Goal: Information Seeking & Learning: Learn about a topic

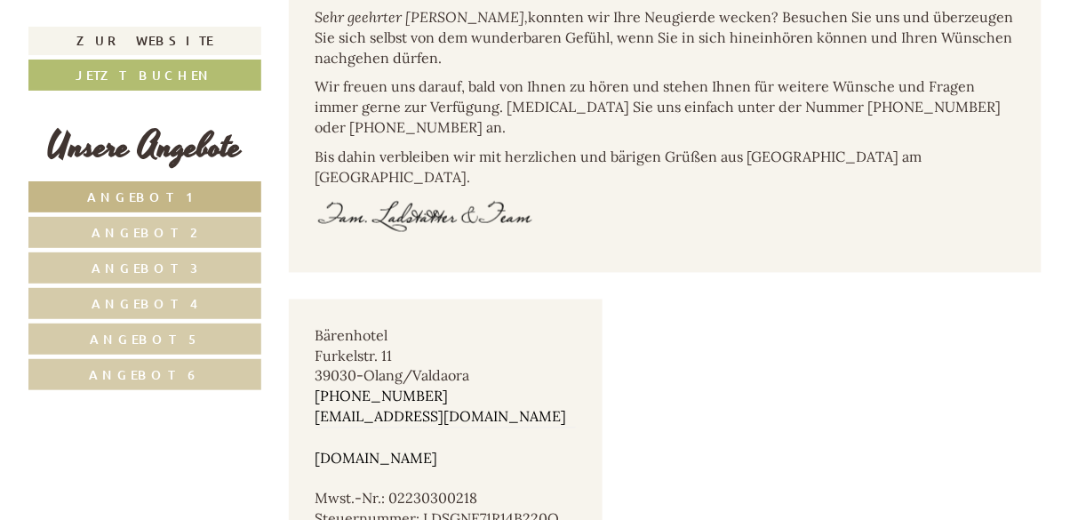
scroll to position [5082, 0]
click at [193, 267] on link "Angebot 3" at bounding box center [144, 267] width 233 height 31
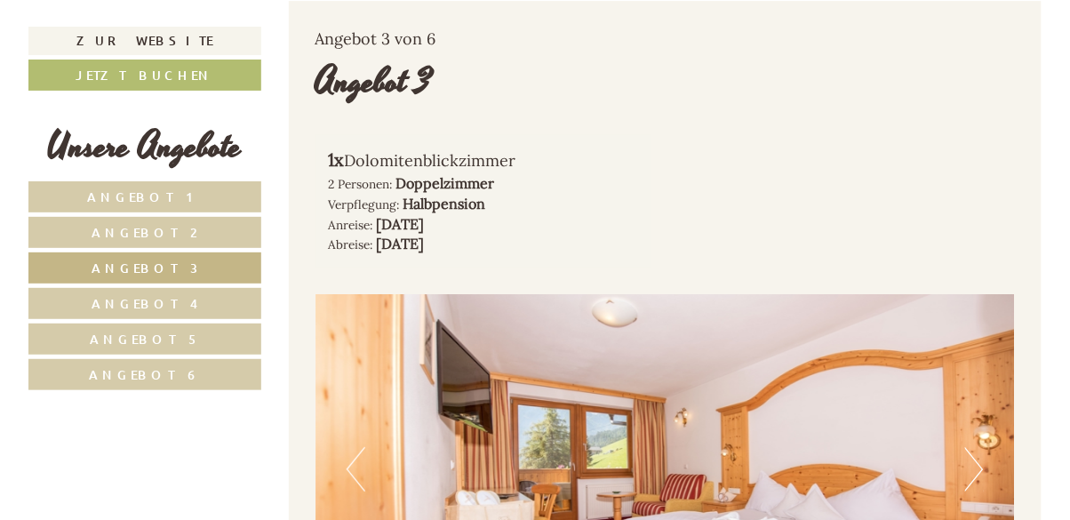
click at [166, 299] on span "Angebot 4" at bounding box center [145, 303] width 107 height 17
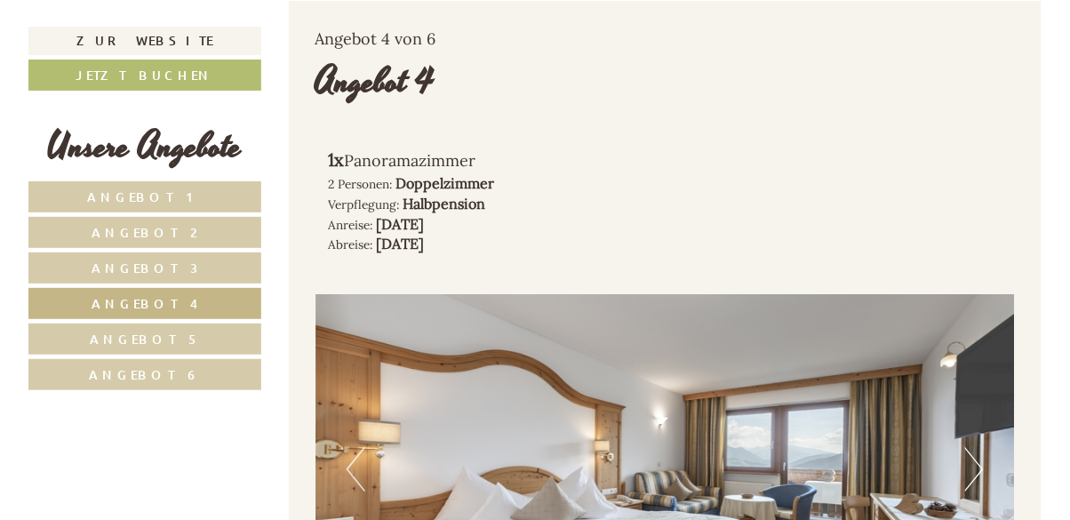
click at [180, 197] on span "Angebot 1" at bounding box center [145, 196] width 115 height 17
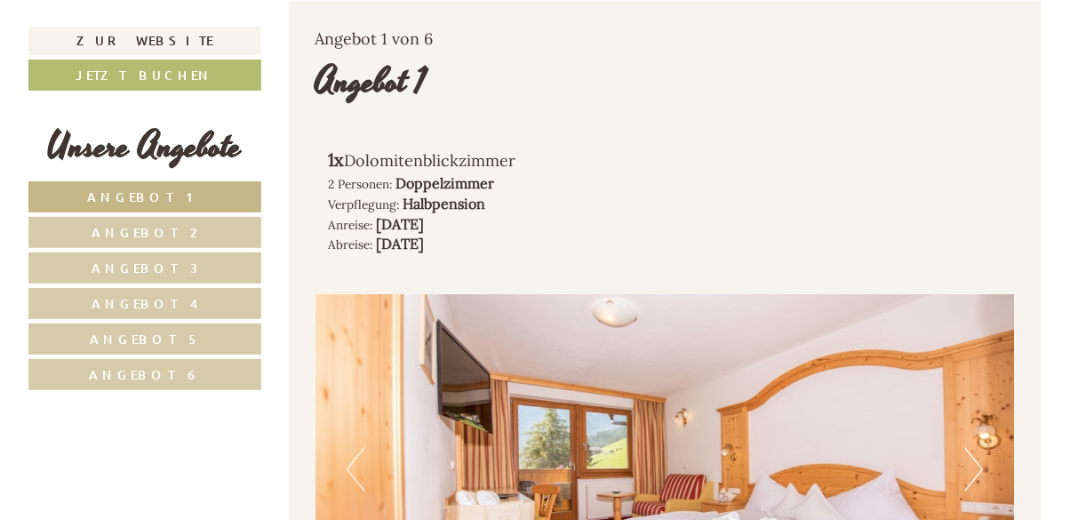
click at [148, 299] on span "Angebot 4" at bounding box center [145, 303] width 107 height 17
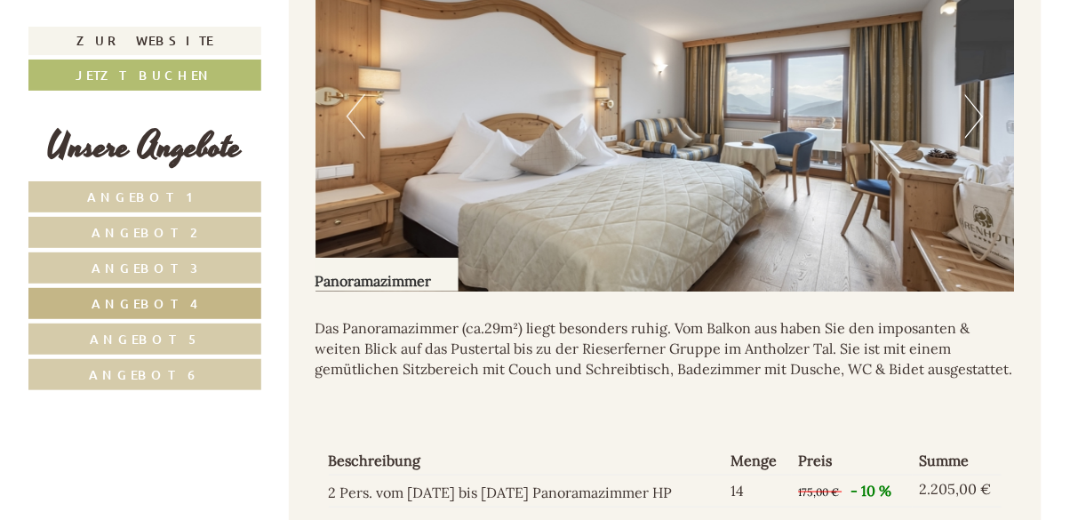
scroll to position [1671, 0]
click at [163, 337] on span "Angebot 5" at bounding box center [145, 339] width 110 height 17
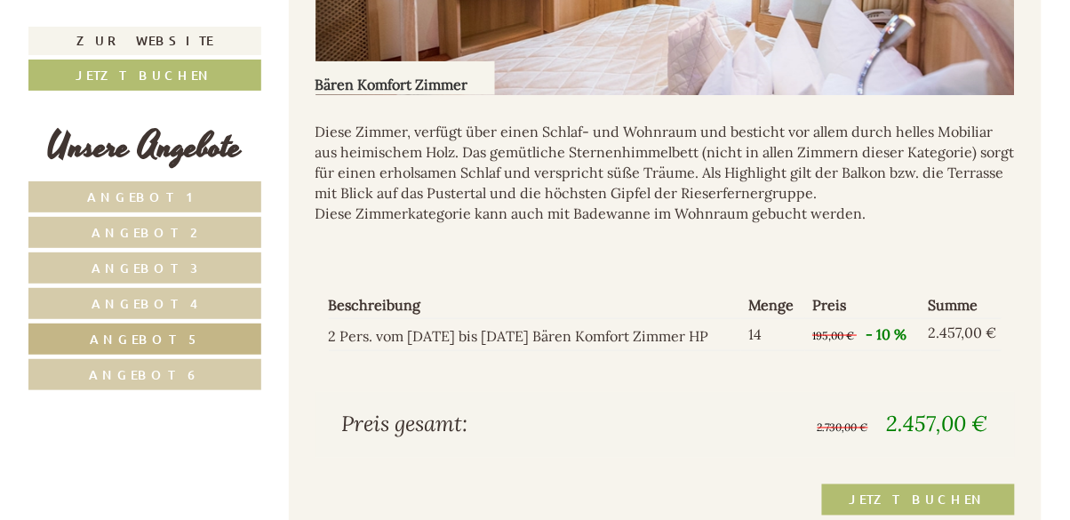
scroll to position [1869, 0]
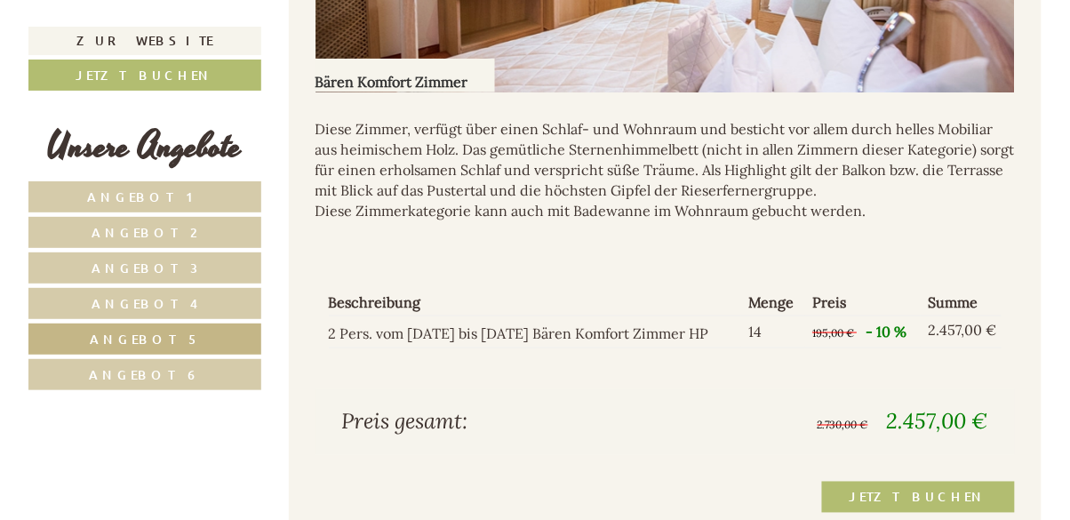
click at [164, 373] on span "Angebot 6" at bounding box center [145, 374] width 112 height 17
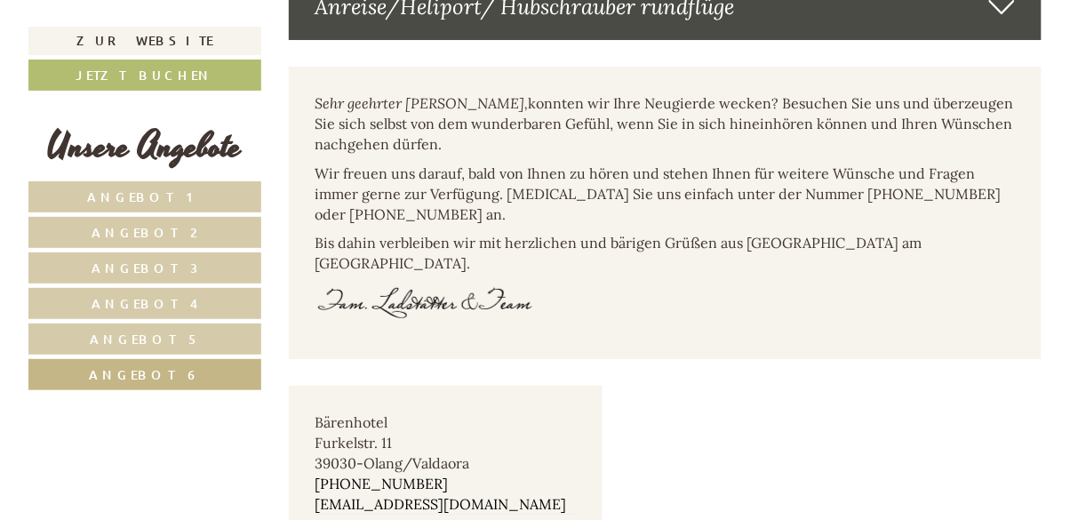
scroll to position [2961, 0]
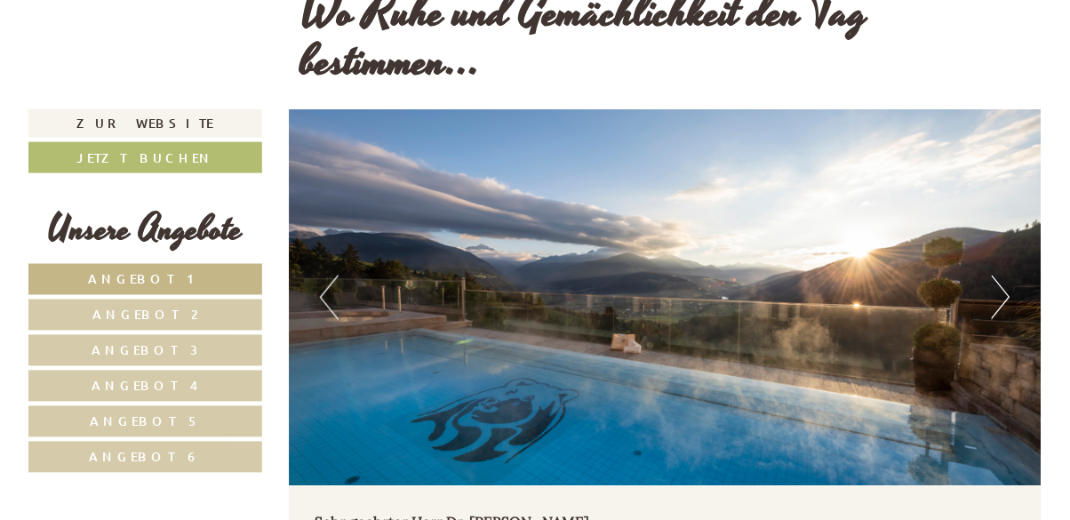
scroll to position [485, 0]
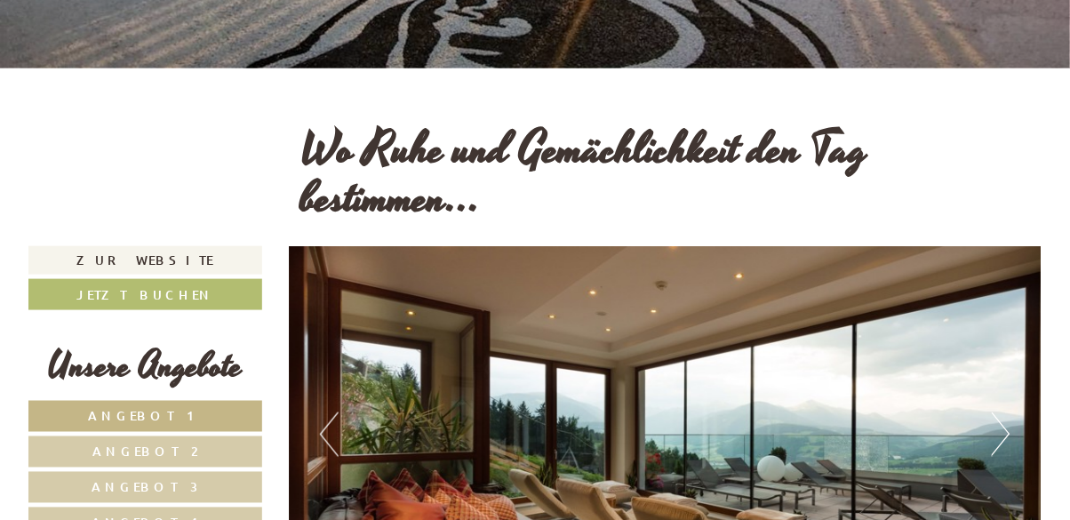
scroll to position [346, 0]
